Goal: Information Seeking & Learning: Learn about a topic

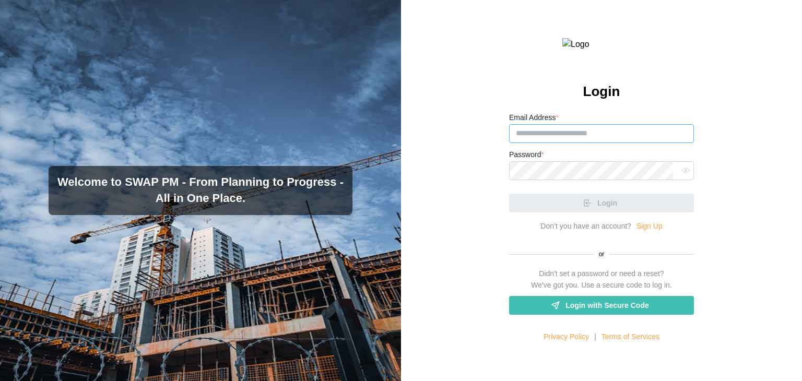
type input "**********"
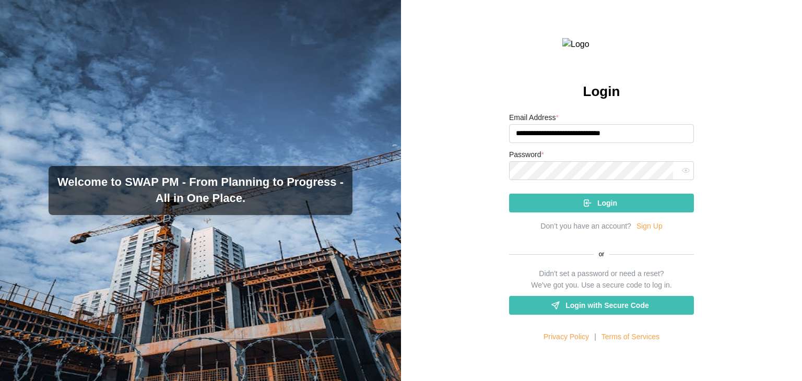
click at [588, 208] on icon "submit" at bounding box center [587, 202] width 9 height 9
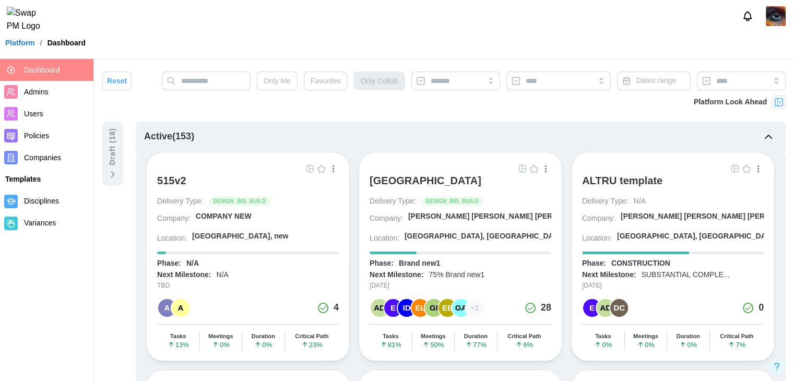
click at [433, 182] on div "[GEOGRAPHIC_DATA]" at bounding box center [426, 180] width 112 height 13
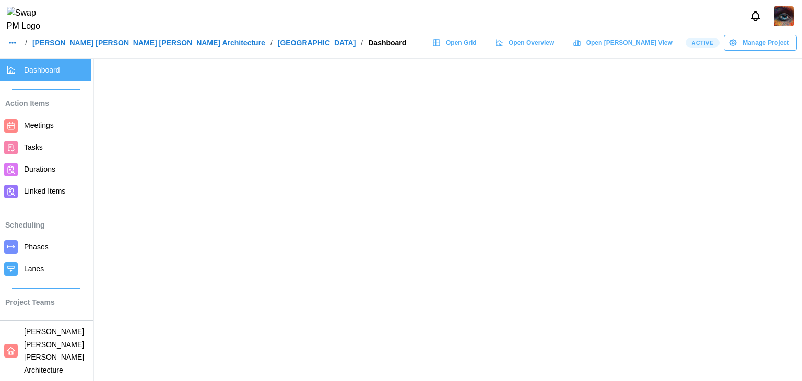
click at [554, 35] on span "Open Overview" at bounding box center [530, 42] width 45 height 15
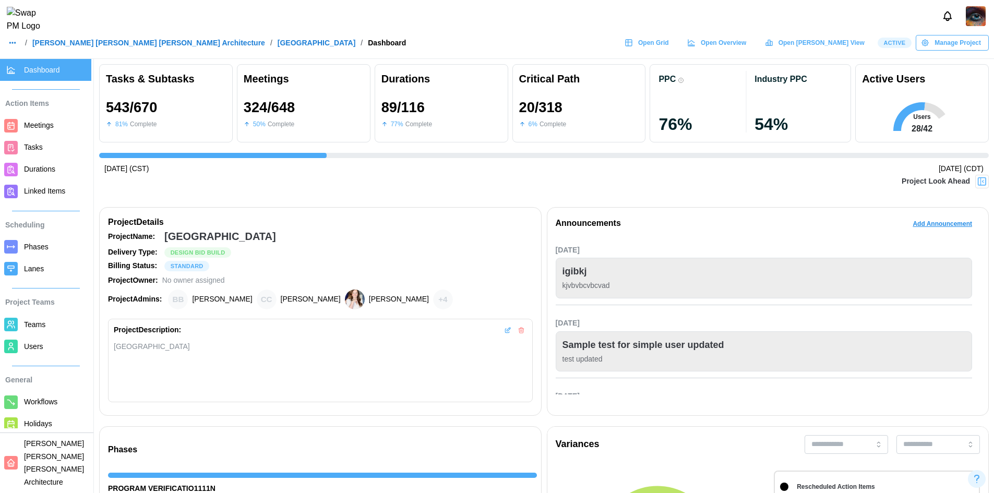
scroll to position [0, 9670]
click at [746, 50] on span "Open Overview" at bounding box center [723, 42] width 45 height 15
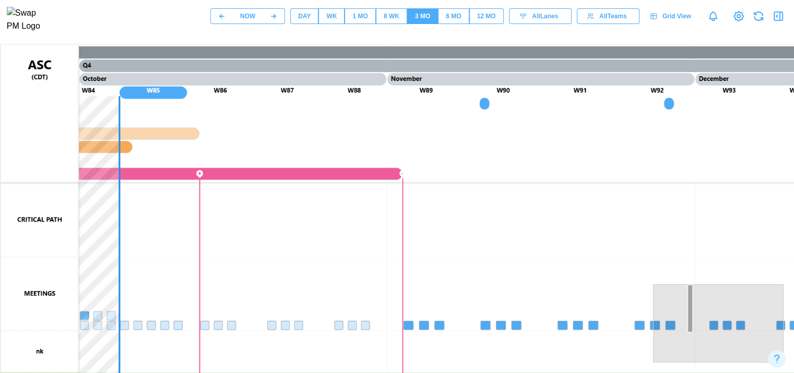
click at [109, 274] on canvas at bounding box center [502, 306] width 1002 height 522
click at [773, 21] on icon "button" at bounding box center [778, 16] width 13 height 13
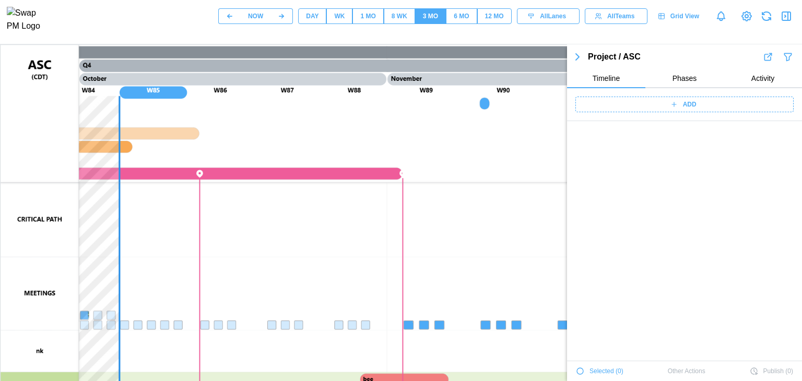
click at [779, 23] on button "button" at bounding box center [786, 16] width 15 height 15
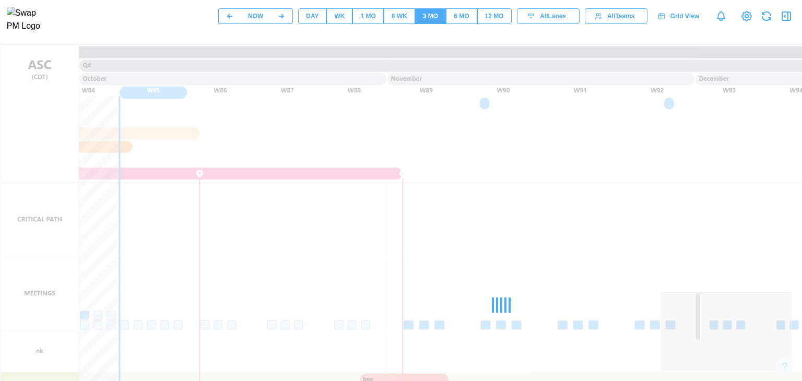
scroll to position [38301, 0]
click at [785, 18] on icon "button" at bounding box center [786, 16] width 13 height 13
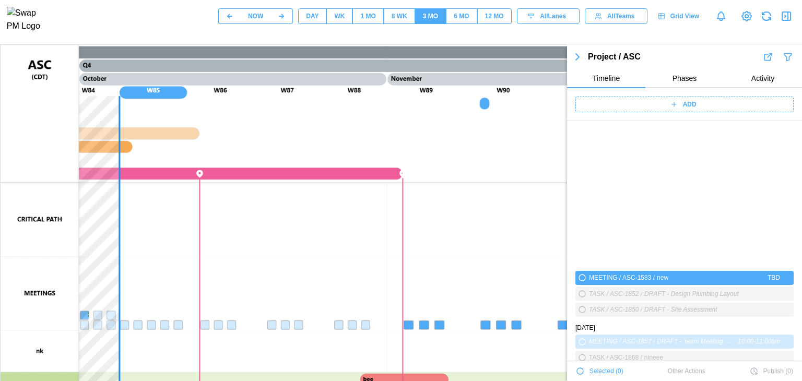
scroll to position [37764, 0]
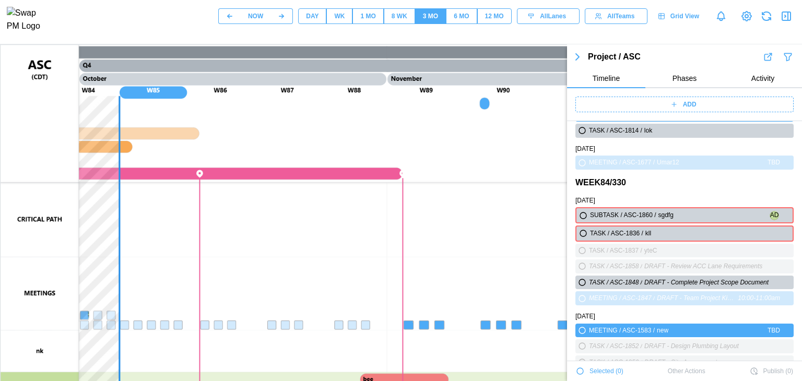
click at [674, 84] on button "Phases" at bounding box center [684, 78] width 78 height 19
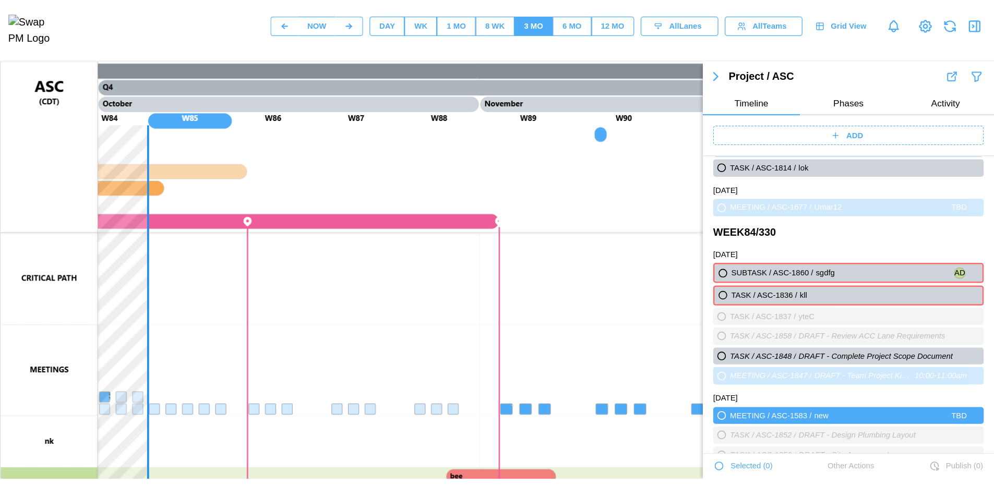
scroll to position [0, 0]
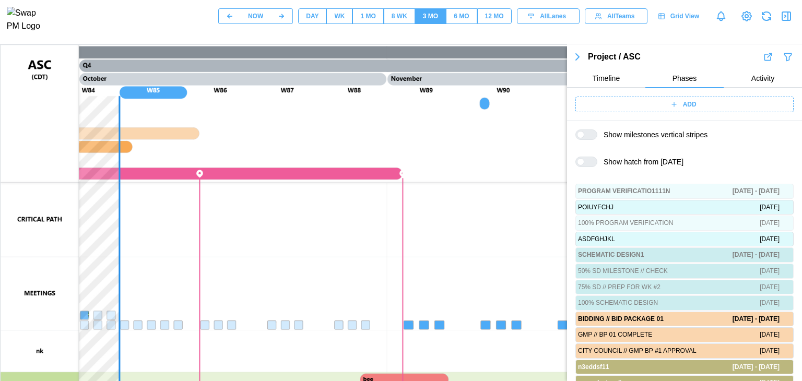
click at [763, 79] on span "Activity" at bounding box center [762, 78] width 23 height 7
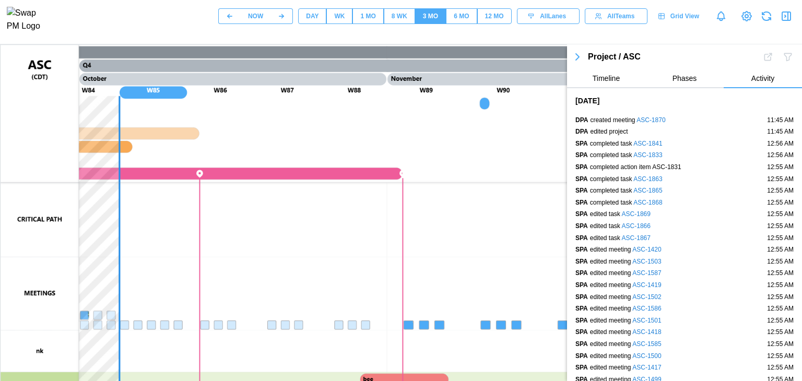
click at [679, 76] on span "Phases" at bounding box center [684, 78] width 25 height 7
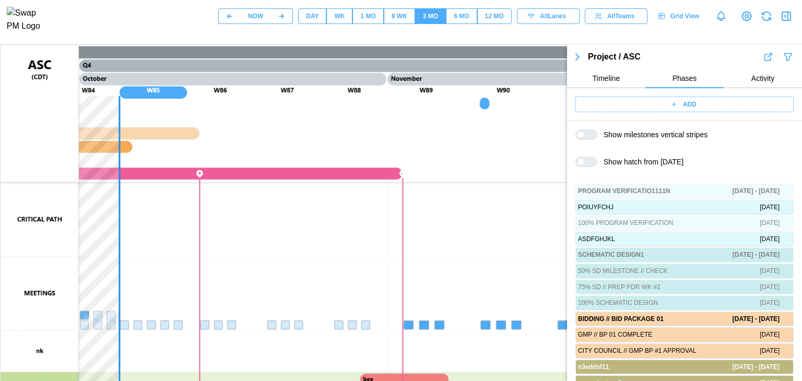
click at [587, 135] on div at bounding box center [590, 134] width 13 height 9
click at [584, 162] on div at bounding box center [580, 161] width 7 height 7
click at [593, 162] on div at bounding box center [590, 161] width 13 height 9
click at [584, 162] on div at bounding box center [580, 161] width 7 height 7
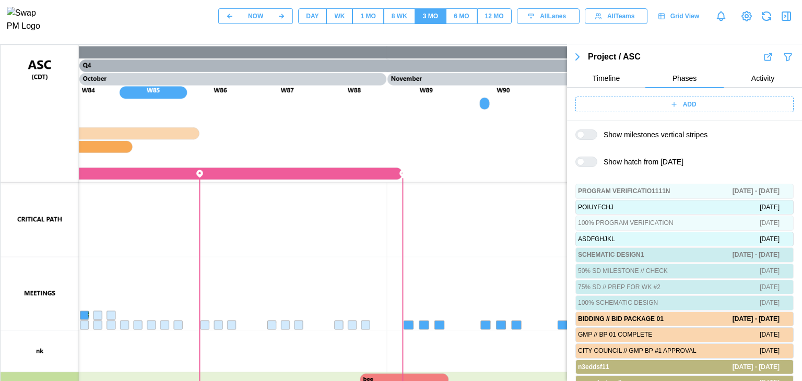
click at [593, 162] on div at bounding box center [590, 161] width 13 height 9
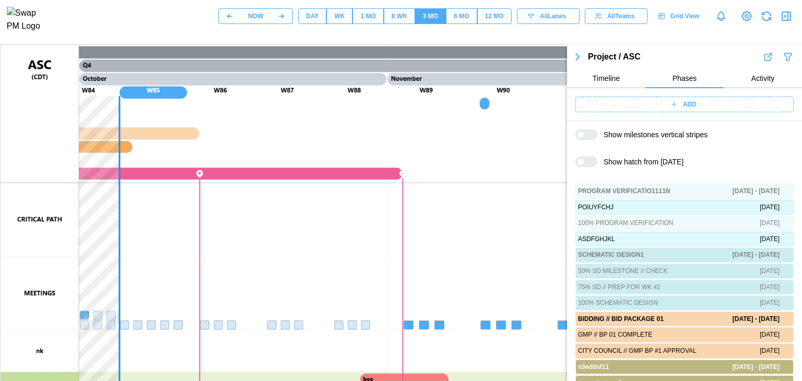
click at [584, 133] on div at bounding box center [580, 134] width 7 height 7
click at [594, 133] on div at bounding box center [590, 134] width 13 height 9
click at [479, 147] on canvas at bounding box center [502, 306] width 1002 height 522
click at [775, 77] on button "Activity" at bounding box center [763, 78] width 78 height 19
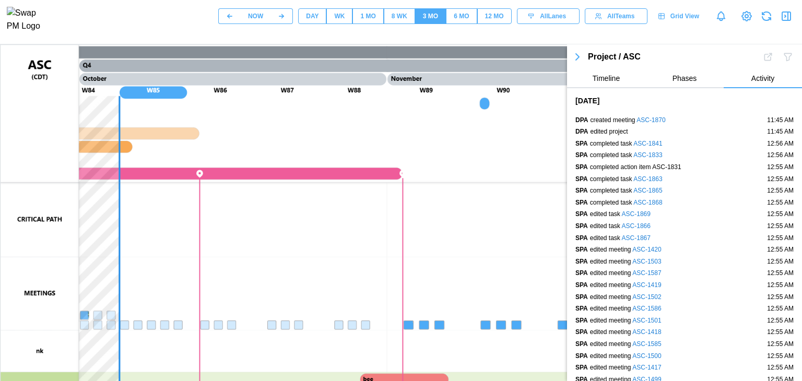
click at [662, 76] on button "Phases" at bounding box center [684, 78] width 78 height 19
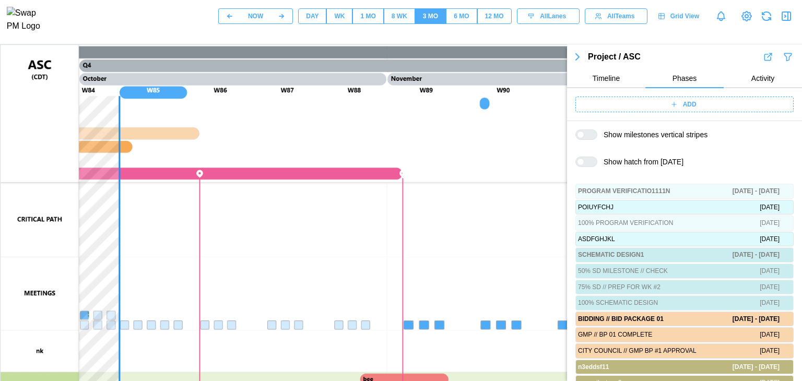
click at [783, 57] on icon "button" at bounding box center [788, 57] width 10 height 13
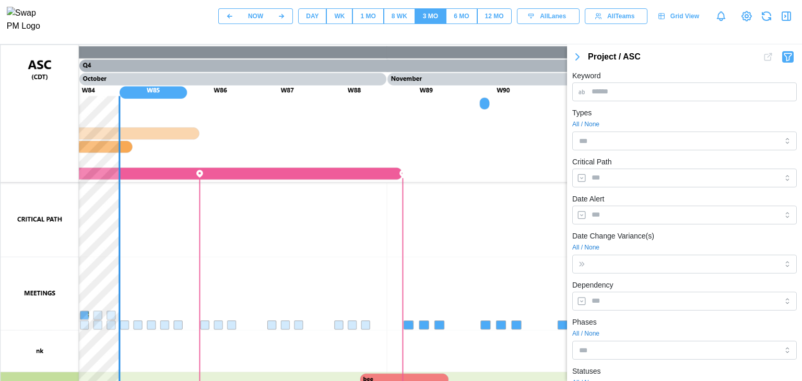
click at [579, 56] on icon "button" at bounding box center [577, 57] width 13 height 13
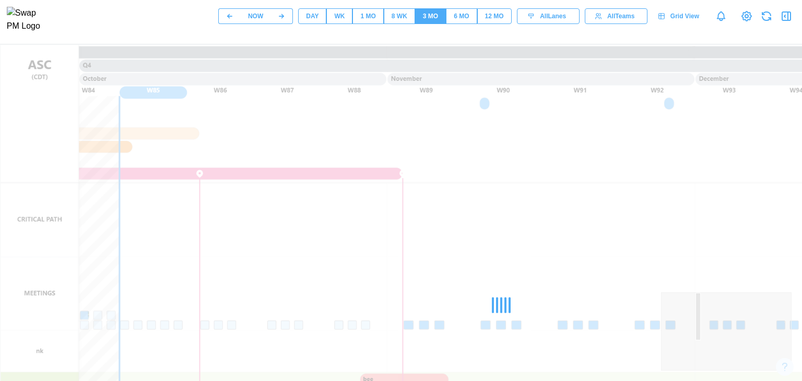
click at [576, 55] on div at bounding box center [501, 305] width 1002 height 522
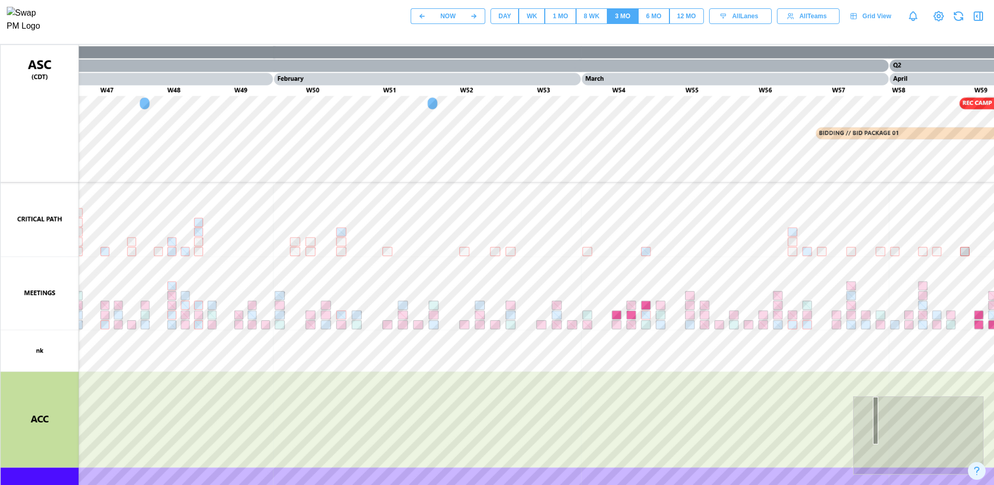
click at [449, 20] on div "NOW" at bounding box center [448, 16] width 15 height 10
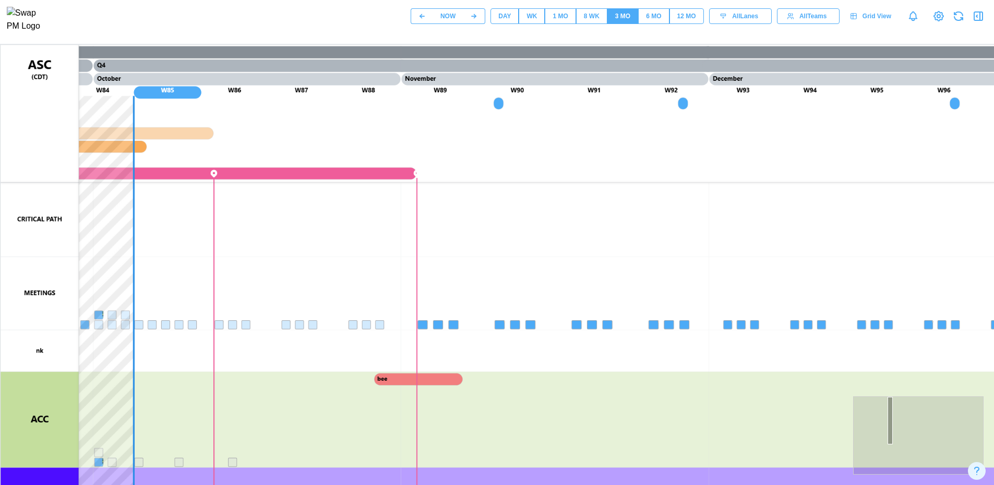
click at [424, 19] on button "button" at bounding box center [422, 16] width 22 height 16
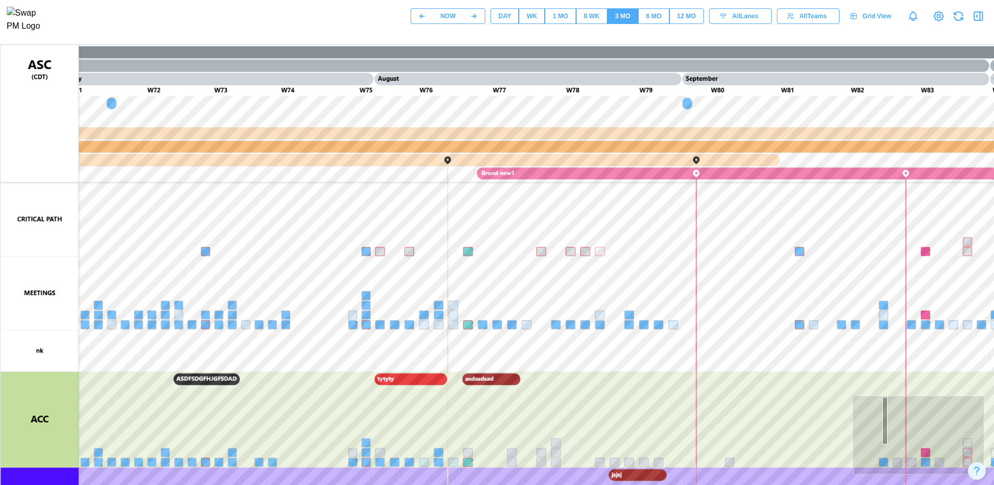
click at [476, 20] on icon "button" at bounding box center [473, 16] width 7 height 7
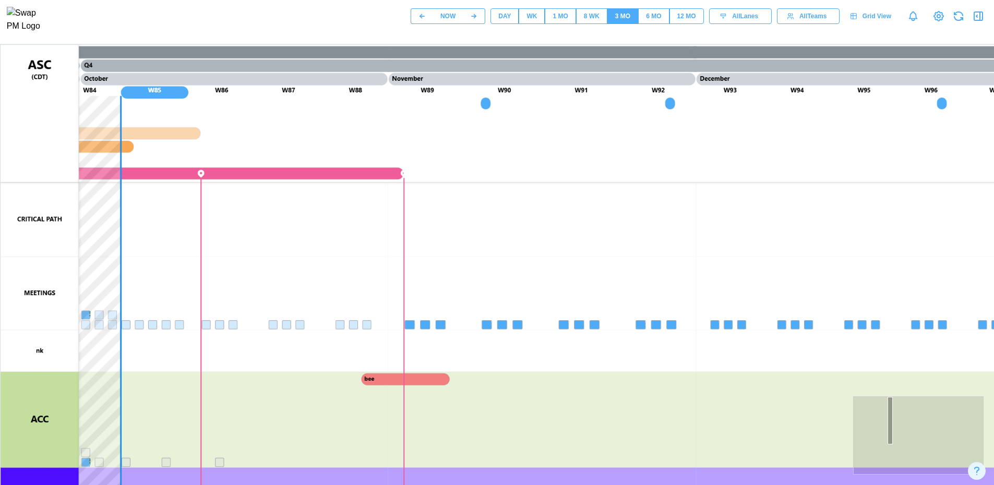
click at [745, 19] on span "All Lanes" at bounding box center [745, 16] width 26 height 15
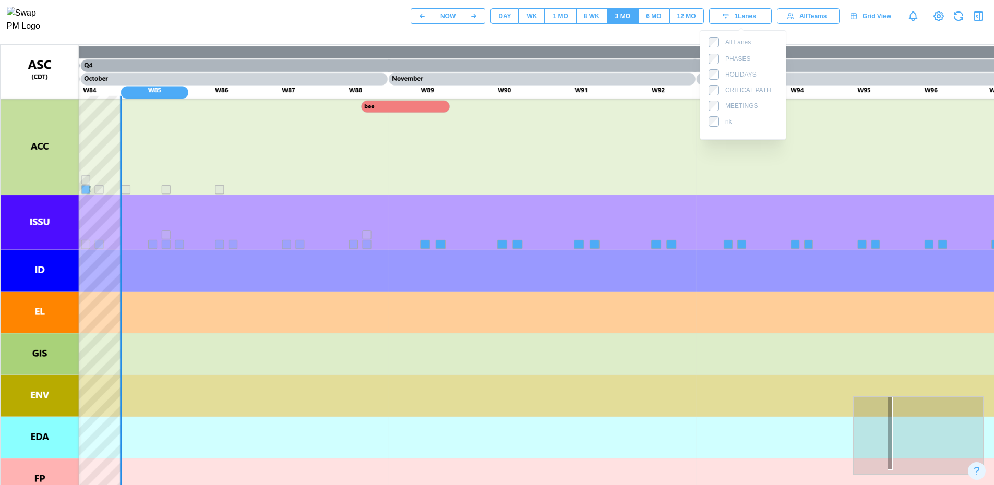
click at [713, 80] on div "PHASES HOLIDAYS CRITICAL PATH MEETINGS nk" at bounding box center [740, 90] width 63 height 73
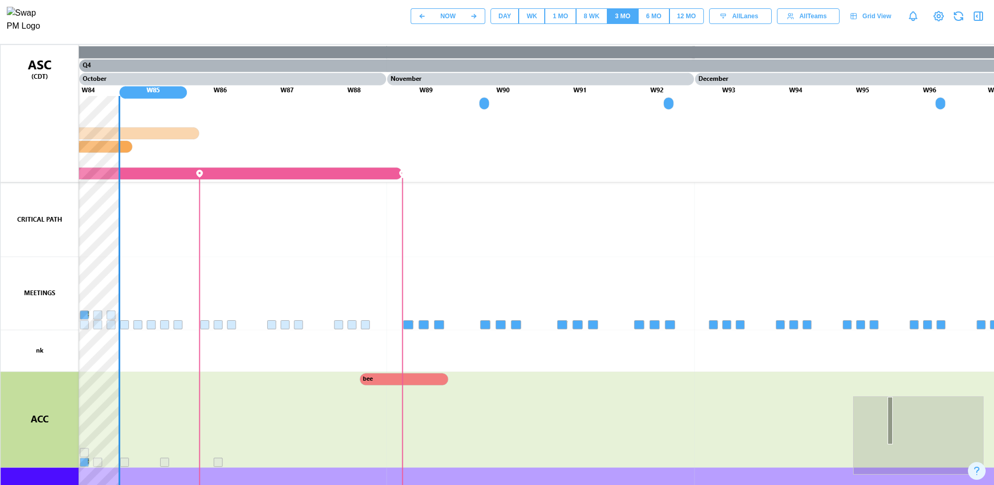
click at [808, 22] on span "All Teams" at bounding box center [813, 16] width 27 height 15
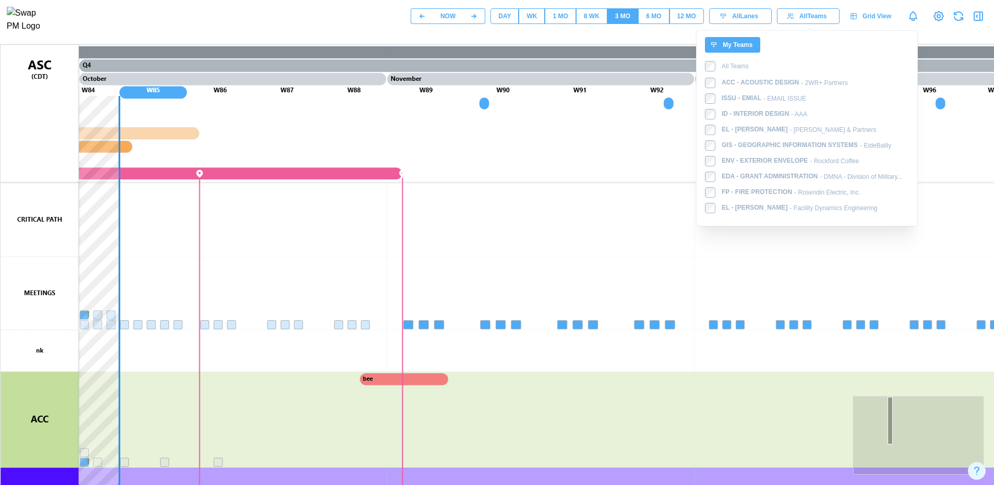
click at [748, 44] on span "My Teams" at bounding box center [738, 45] width 30 height 15
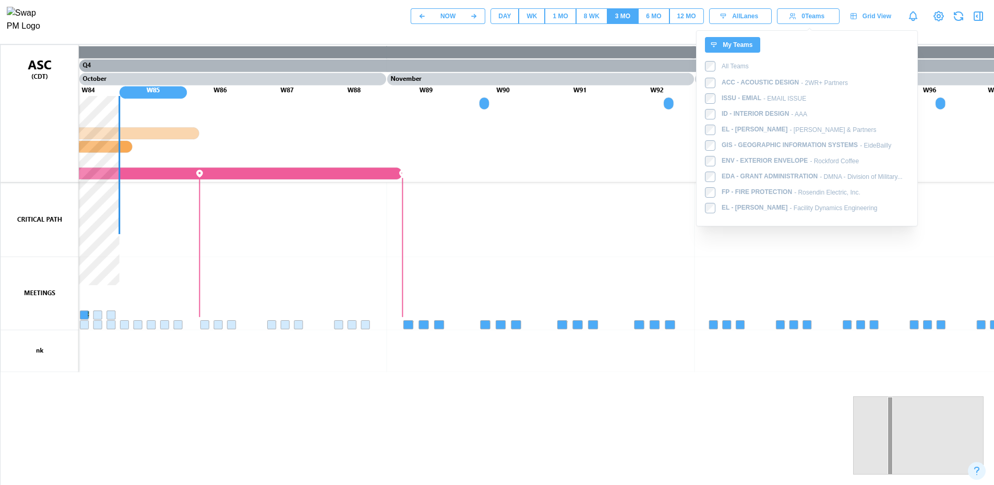
click at [748, 44] on span "My Teams" at bounding box center [738, 45] width 30 height 15
click at [754, 46] on button "My Teams" at bounding box center [732, 45] width 55 height 16
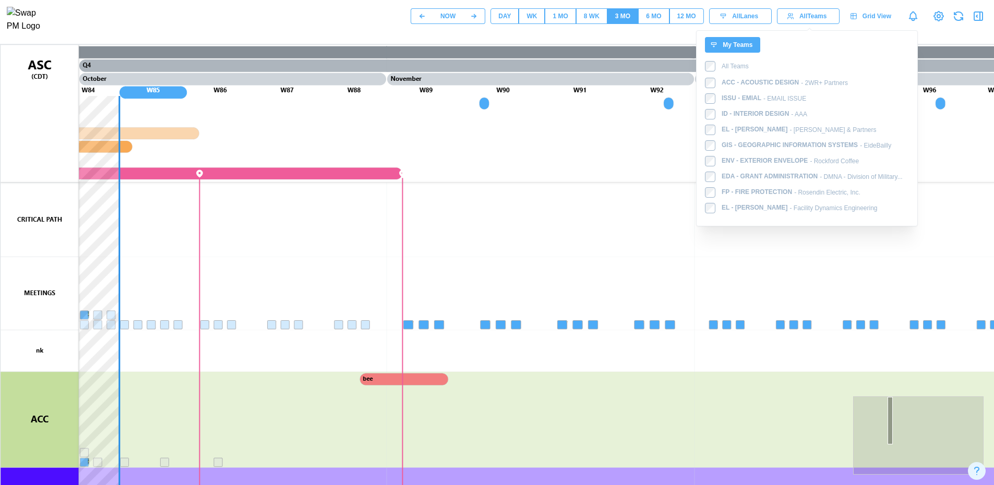
click at [723, 43] on div "My Teams" at bounding box center [731, 45] width 42 height 15
click at [743, 15] on span "All Lanes" at bounding box center [745, 16] width 26 height 15
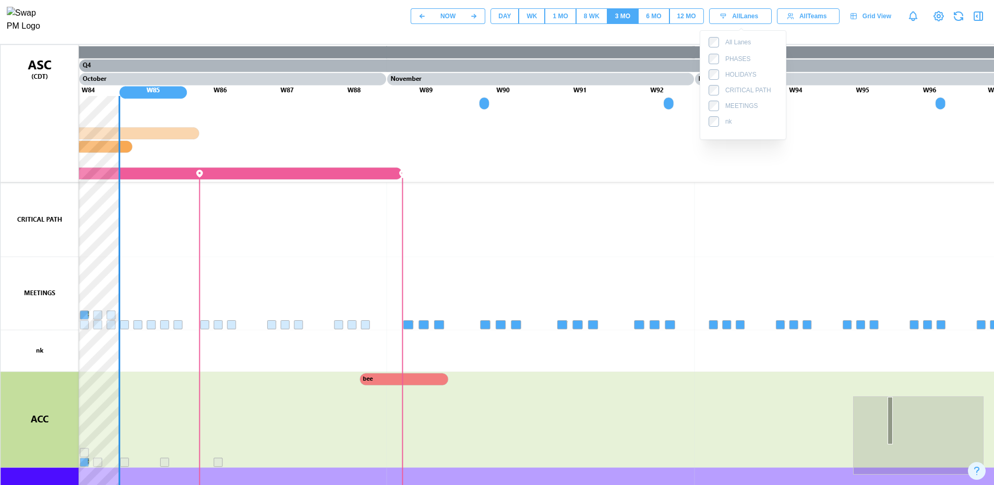
click at [815, 17] on span "All Teams" at bounding box center [813, 16] width 27 height 15
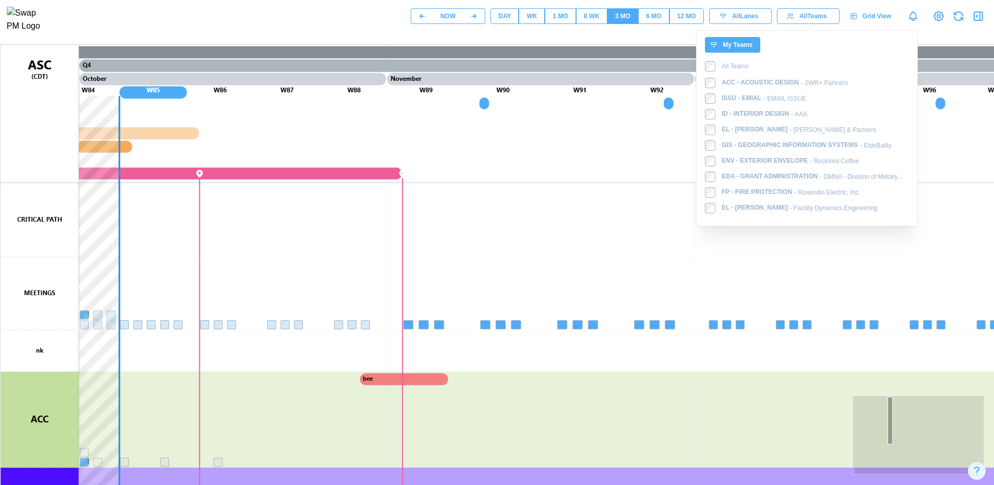
click at [732, 44] on span "My Teams" at bounding box center [738, 45] width 30 height 15
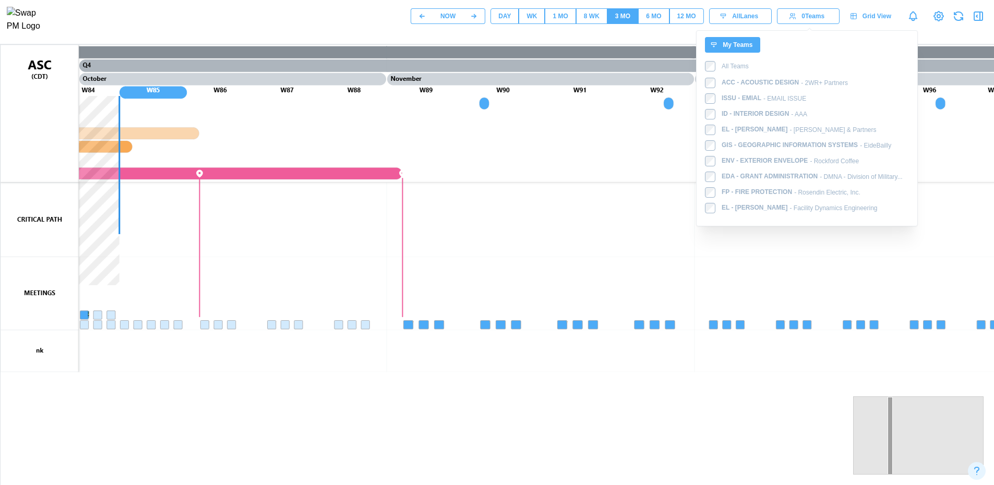
click at [740, 40] on span "My Teams" at bounding box center [738, 45] width 30 height 15
click at [705, 67] on div "My Teams All Teams ACC - ACOUSTIC DESIGN - 2WR+ Partners ISSU - EMIAL - EMAIL I…" at bounding box center [807, 128] width 222 height 196
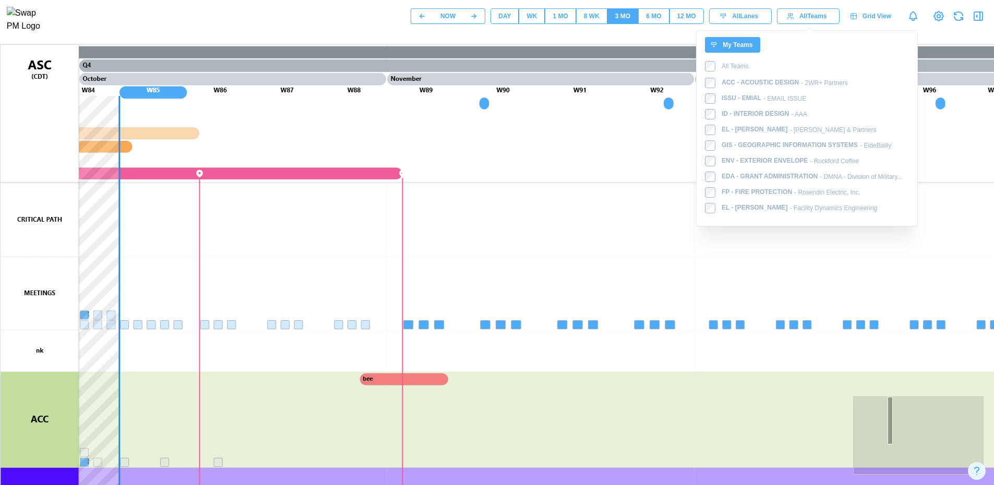
click at [674, 32] on div "NOW DAY WK 1 MO 8 WK 3 MO 6 MO 12 MO All Lanes All Teams My Teams All Teams ACC…" at bounding box center [497, 16] width 994 height 32
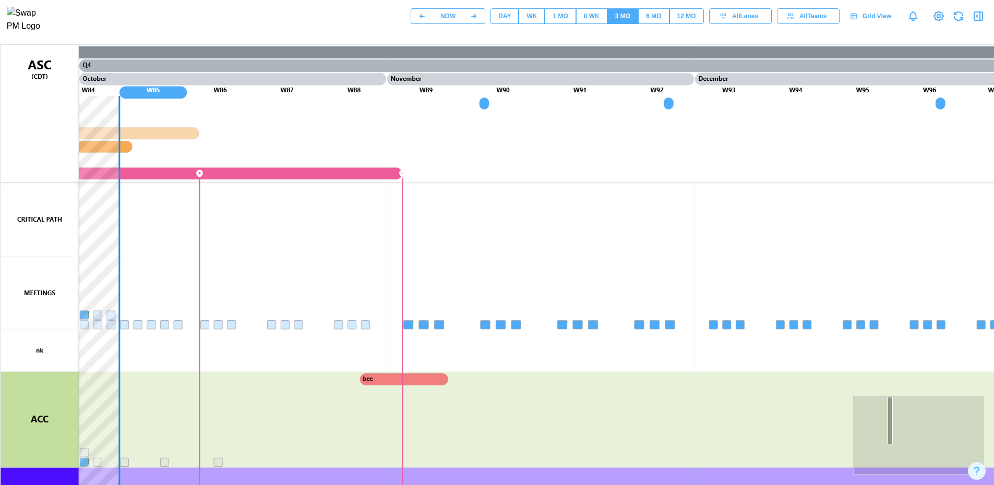
drag, startPoint x: 976, startPoint y: 18, endPoint x: 745, endPoint y: 75, distance: 237.5
click at [976, 18] on icon "button" at bounding box center [979, 16] width 13 height 13
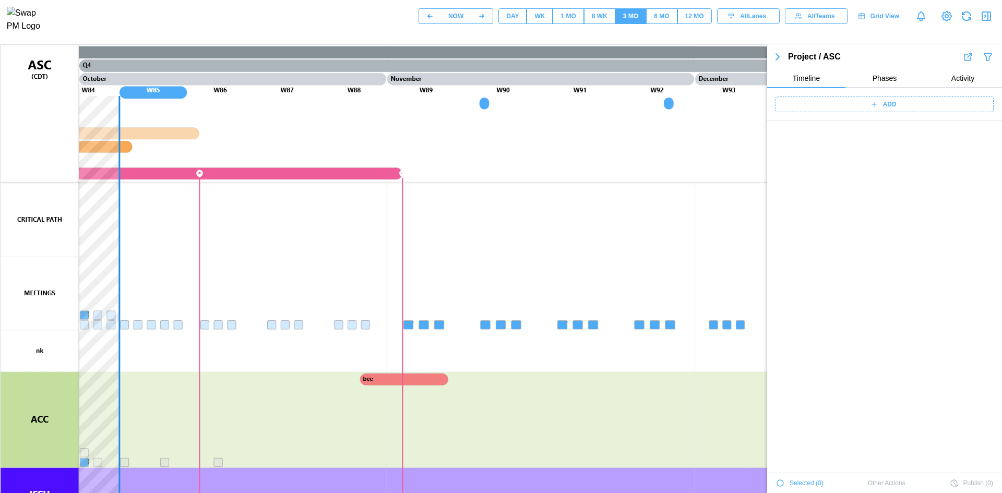
scroll to position [38301, 0]
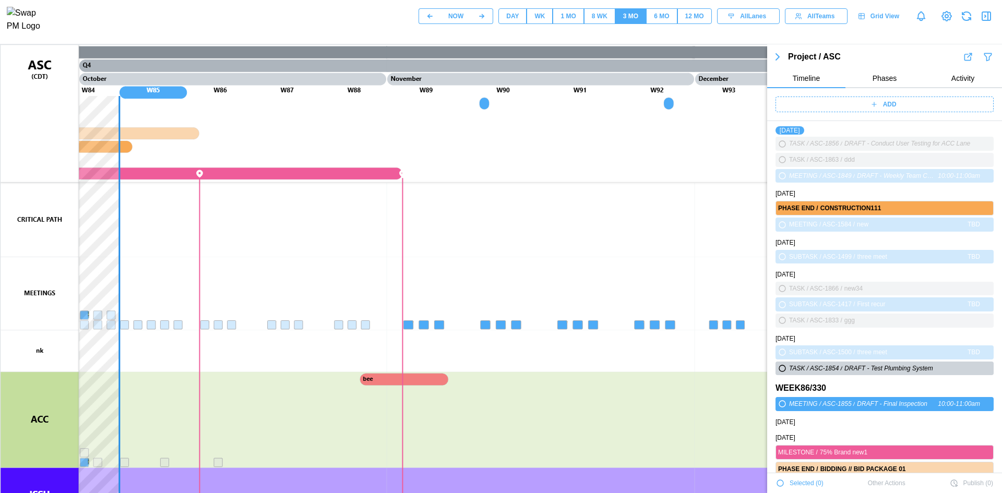
click at [877, 78] on span "Phases" at bounding box center [885, 78] width 25 height 7
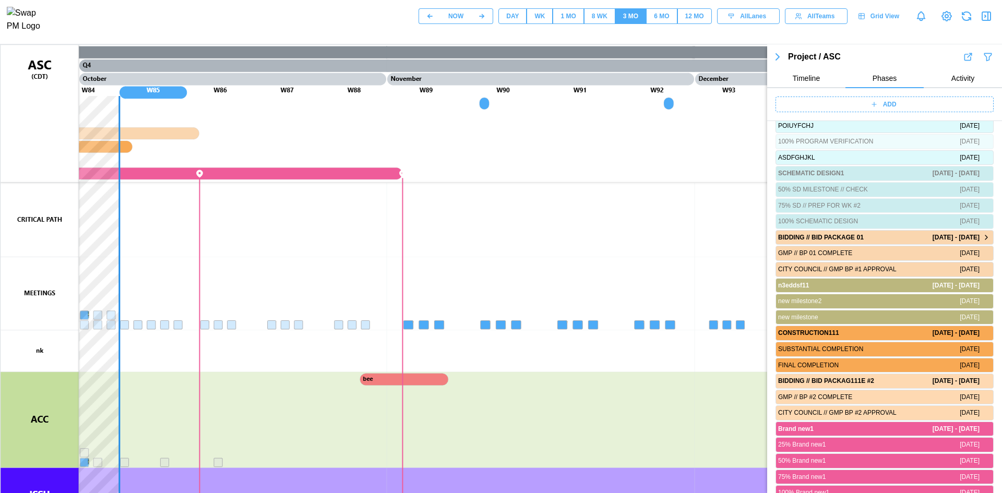
scroll to position [97, 0]
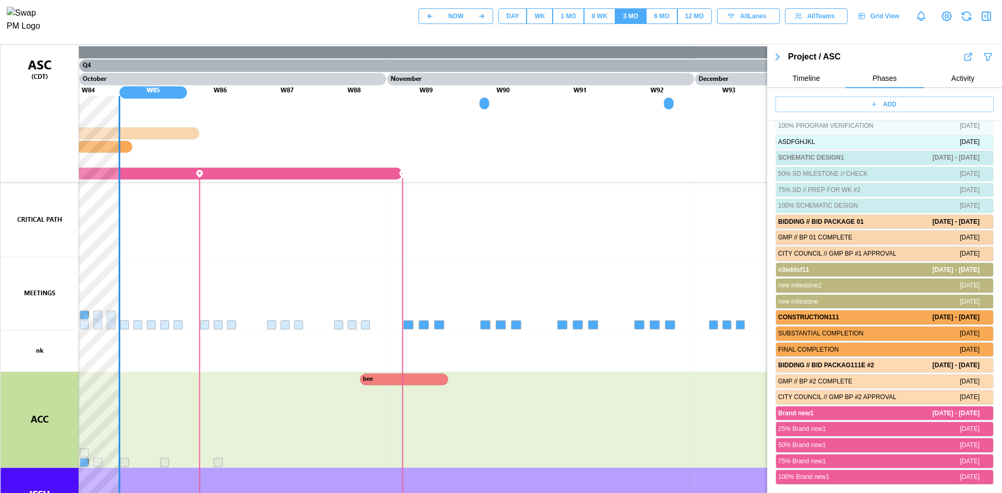
click at [804, 84] on button "Timeline" at bounding box center [806, 78] width 78 height 19
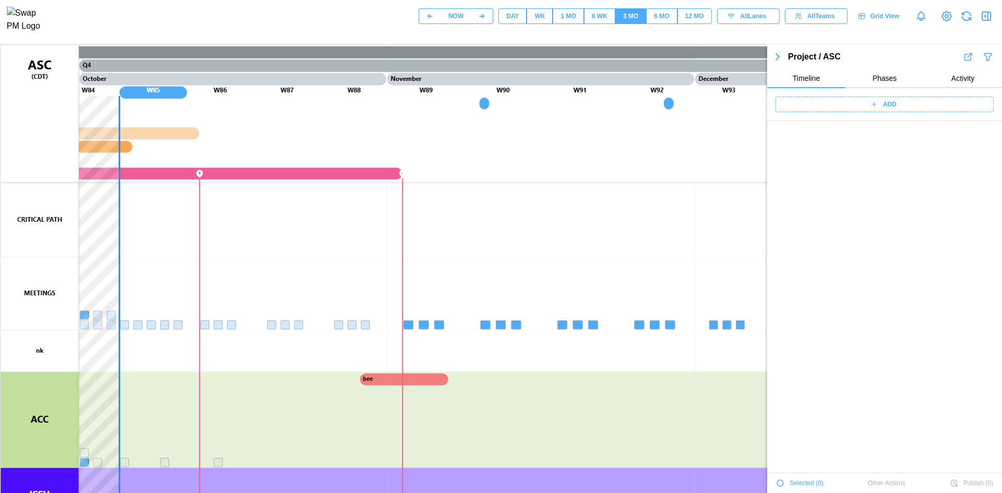
scroll to position [38302, 0]
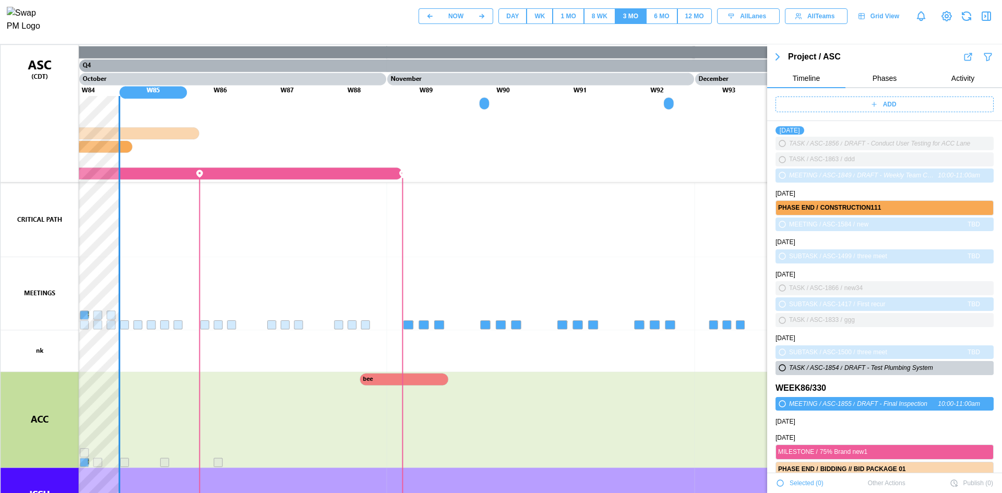
click at [894, 79] on button "Phases" at bounding box center [885, 78] width 78 height 19
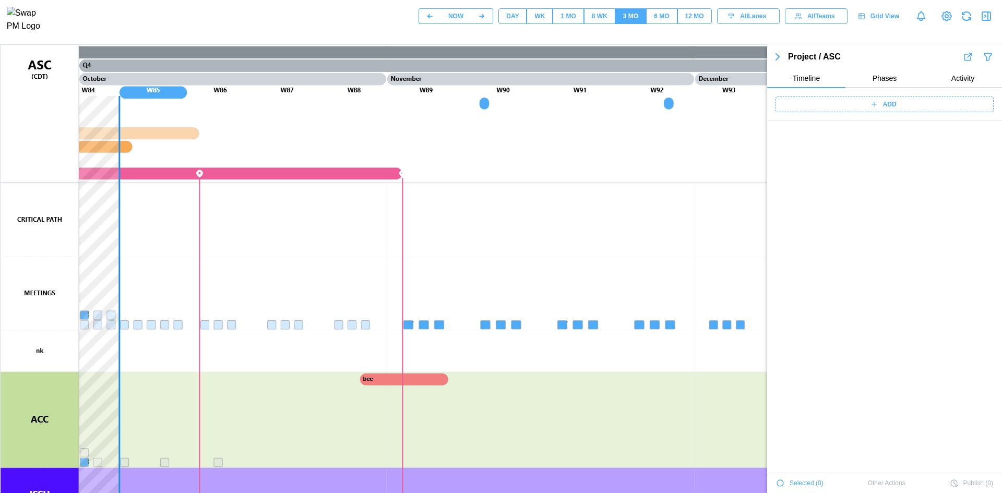
scroll to position [0, 0]
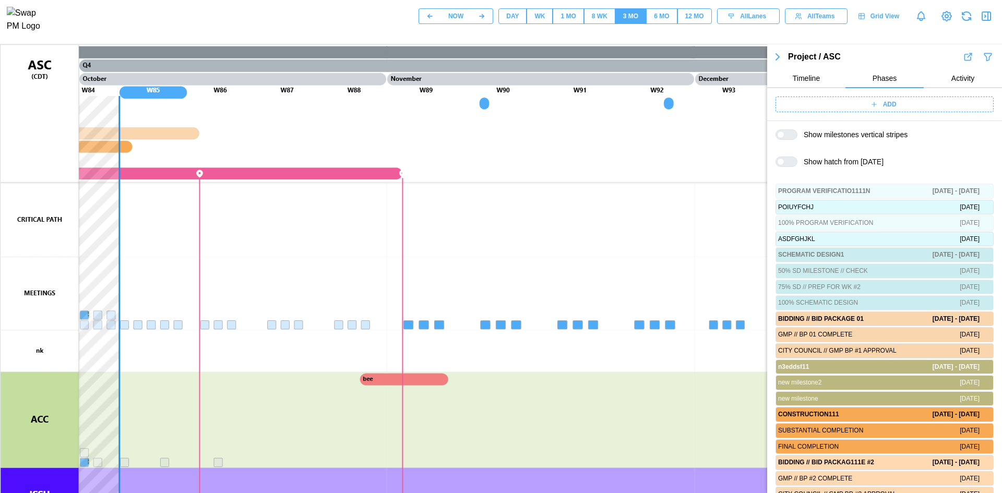
click at [782, 58] on icon "button" at bounding box center [778, 57] width 13 height 13
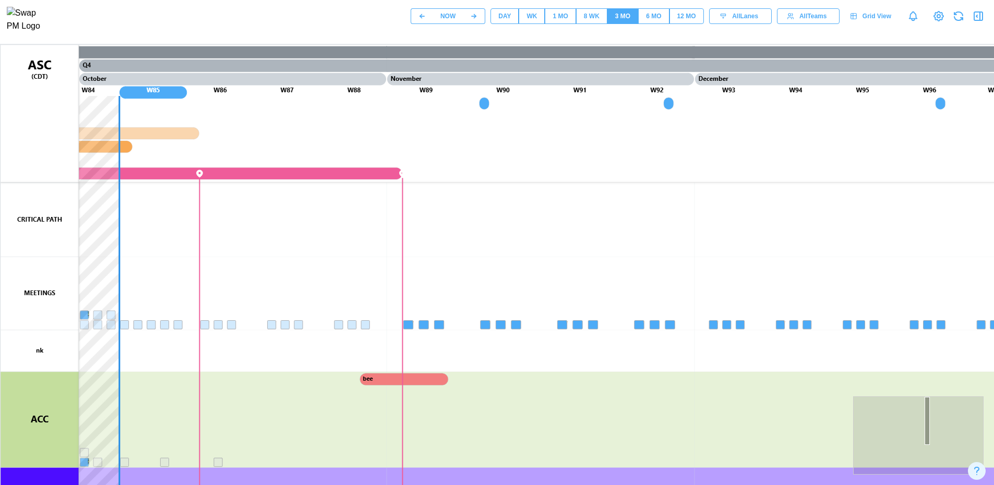
click at [927, 421] on div at bounding box center [918, 436] width 131 height 78
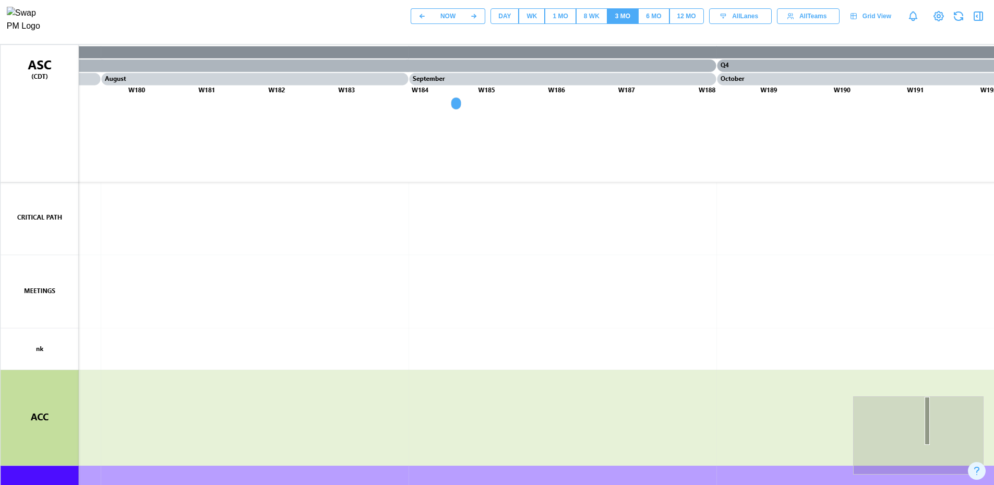
click at [897, 430] on div at bounding box center [918, 436] width 131 height 78
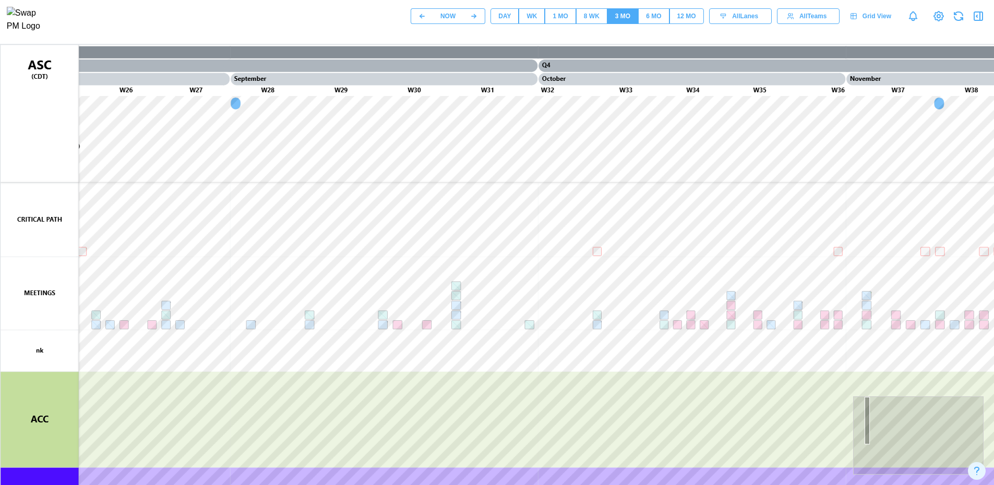
drag, startPoint x: 893, startPoint y: 459, endPoint x: 866, endPoint y: 405, distance: 60.9
click at [866, 405] on div at bounding box center [918, 436] width 131 height 78
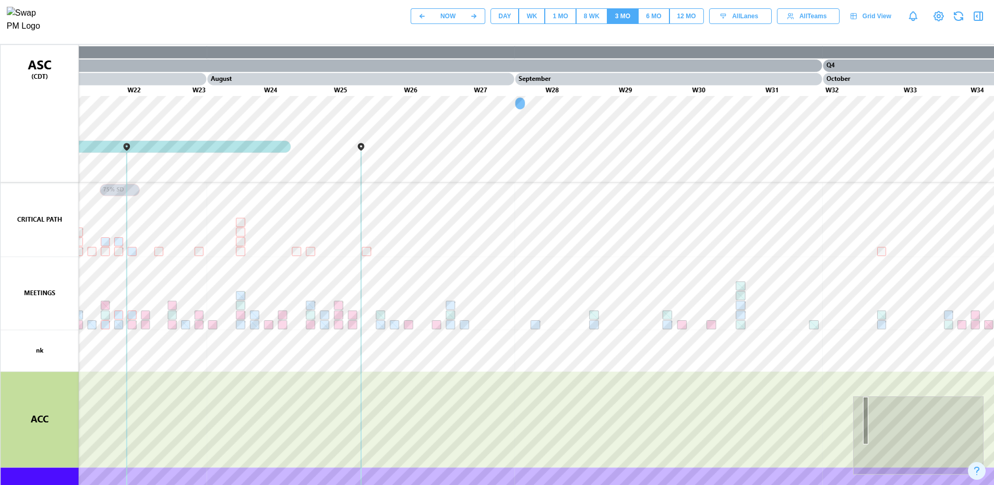
click at [981, 20] on icon "button" at bounding box center [979, 16] width 13 height 13
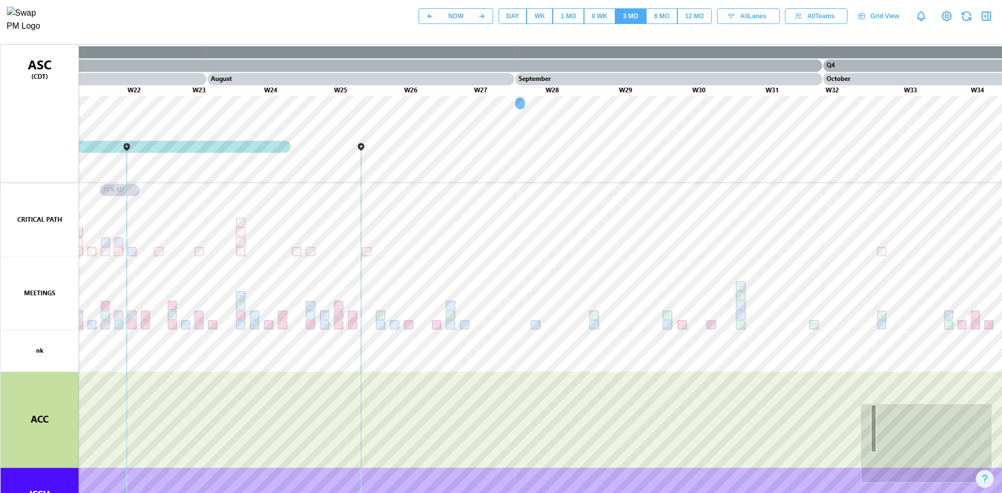
scroll to position [38301, 0]
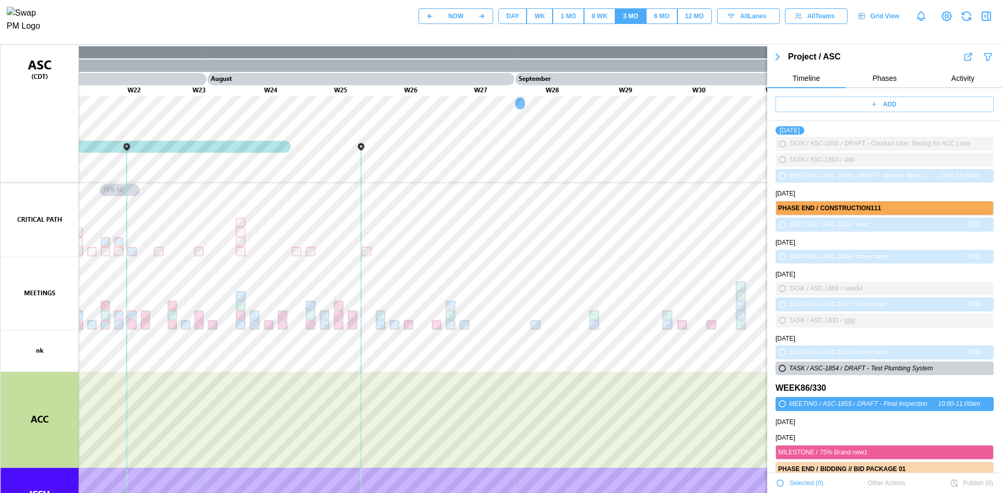
click at [890, 73] on button "Phases" at bounding box center [885, 78] width 78 height 19
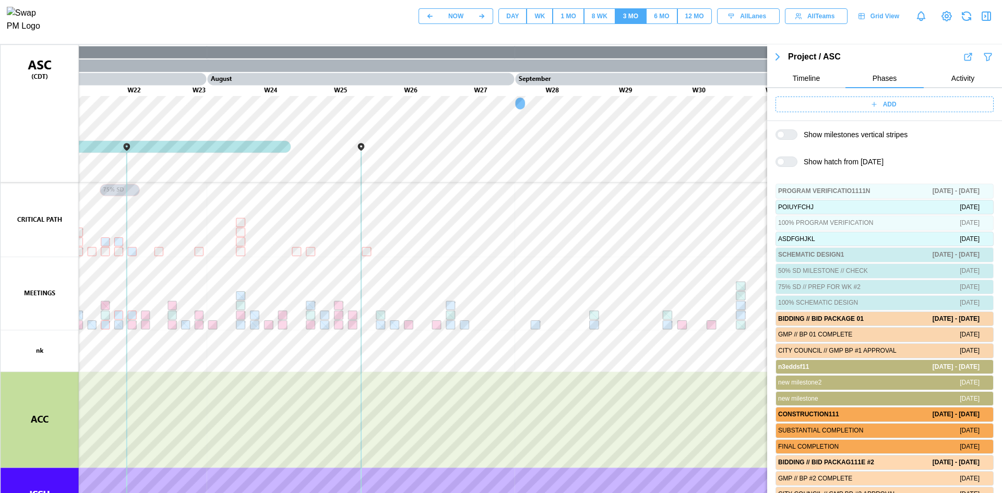
click at [804, 80] on span "Timeline" at bounding box center [806, 78] width 27 height 7
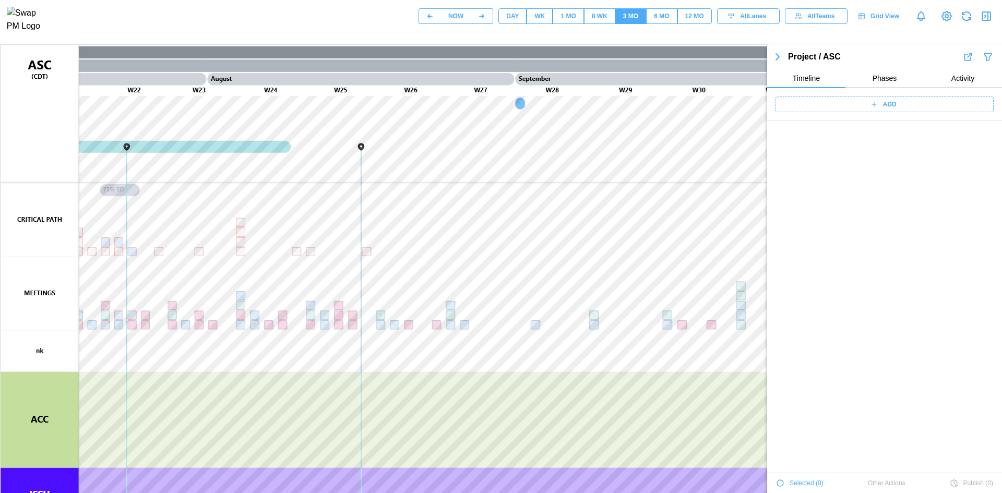
scroll to position [38302, 0]
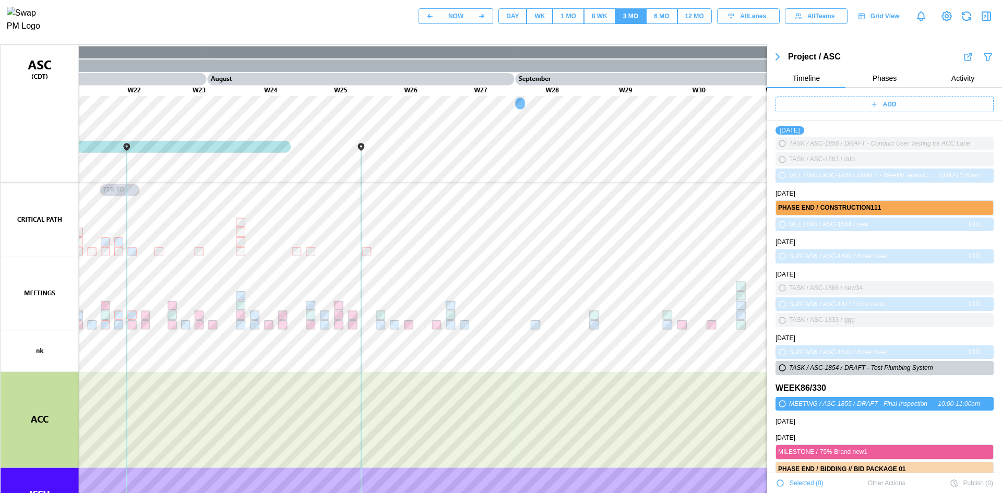
click at [890, 78] on span "Phases" at bounding box center [885, 78] width 25 height 7
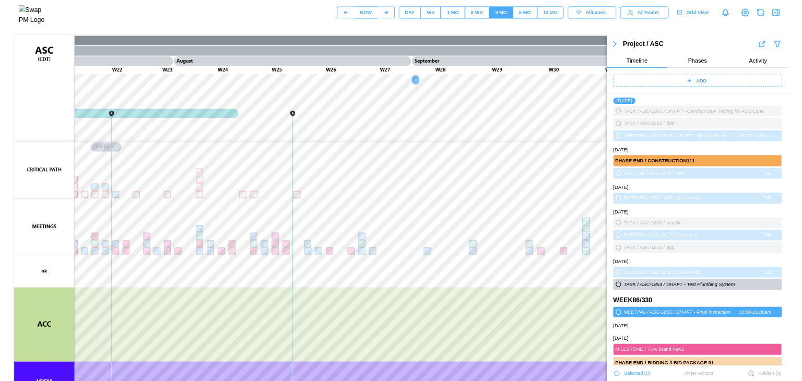
scroll to position [0, 0]
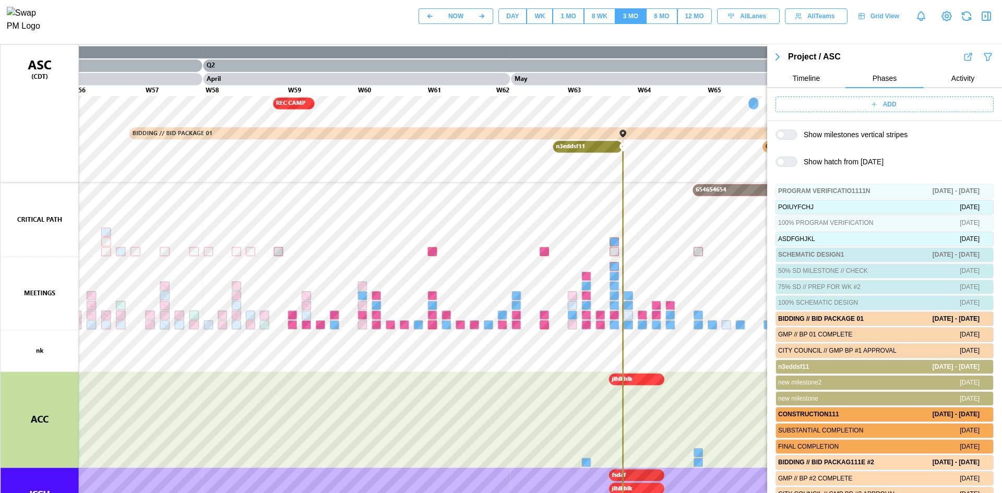
click at [516, 23] on span "DAY" at bounding box center [512, 16] width 13 height 15
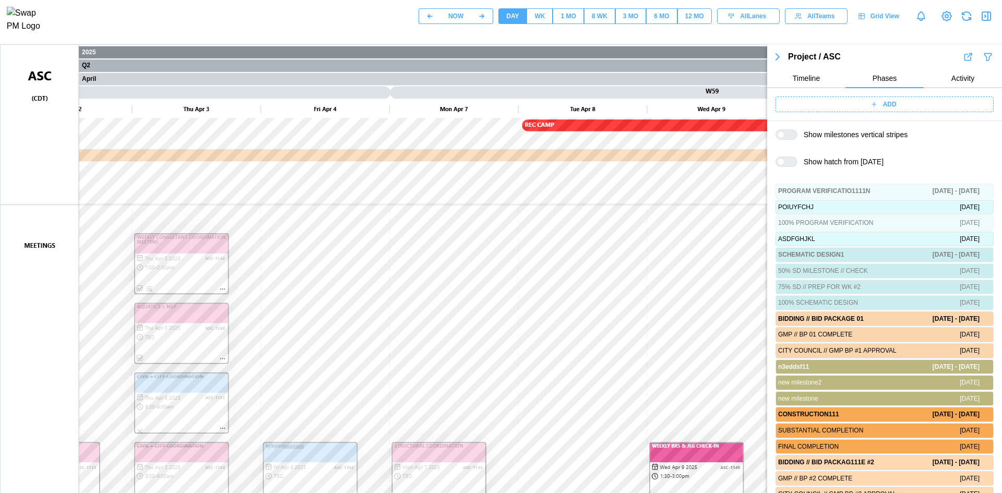
click at [309, 379] on canvas at bounding box center [502, 306] width 1002 height 522
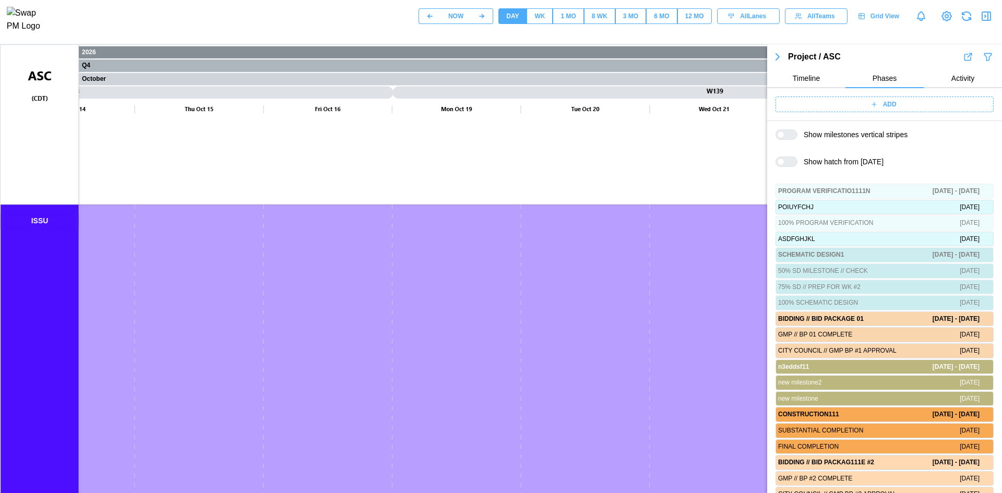
click at [290, 374] on canvas at bounding box center [502, 306] width 1002 height 522
